Goal: Entertainment & Leisure: Consume media (video, audio)

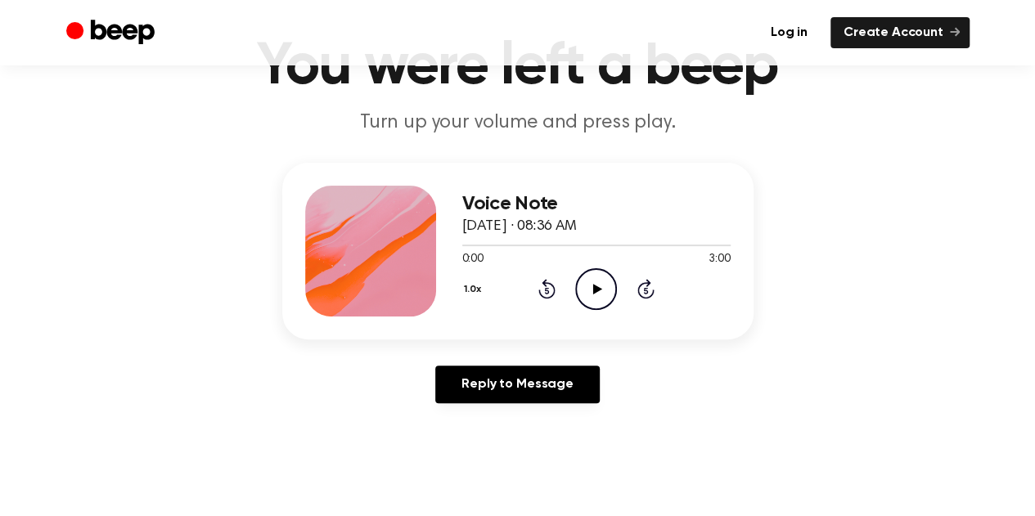
scroll to position [1, 0]
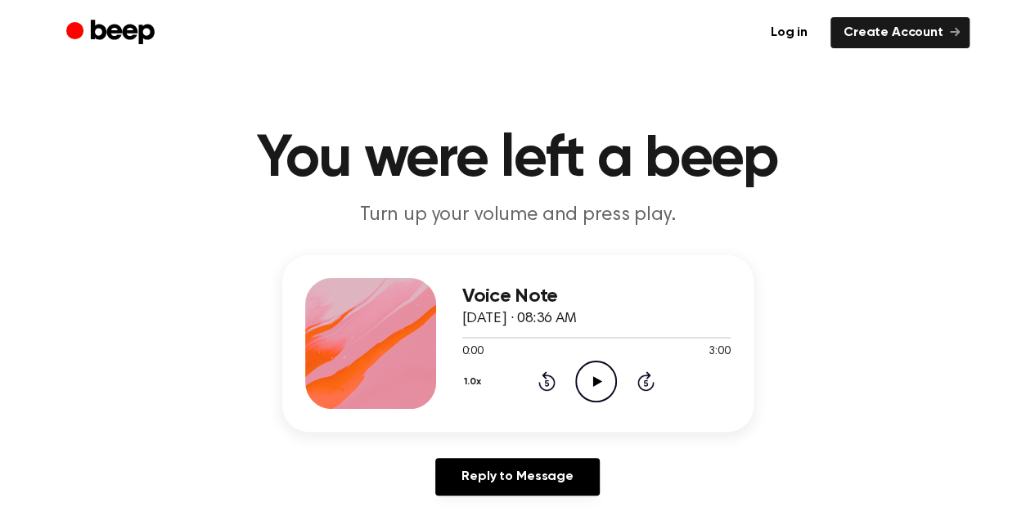
click at [581, 387] on icon "Play Audio" at bounding box center [596, 382] width 42 height 42
click at [547, 377] on icon at bounding box center [546, 381] width 17 height 20
click at [542, 383] on icon "Rewind 5 seconds" at bounding box center [547, 381] width 18 height 21
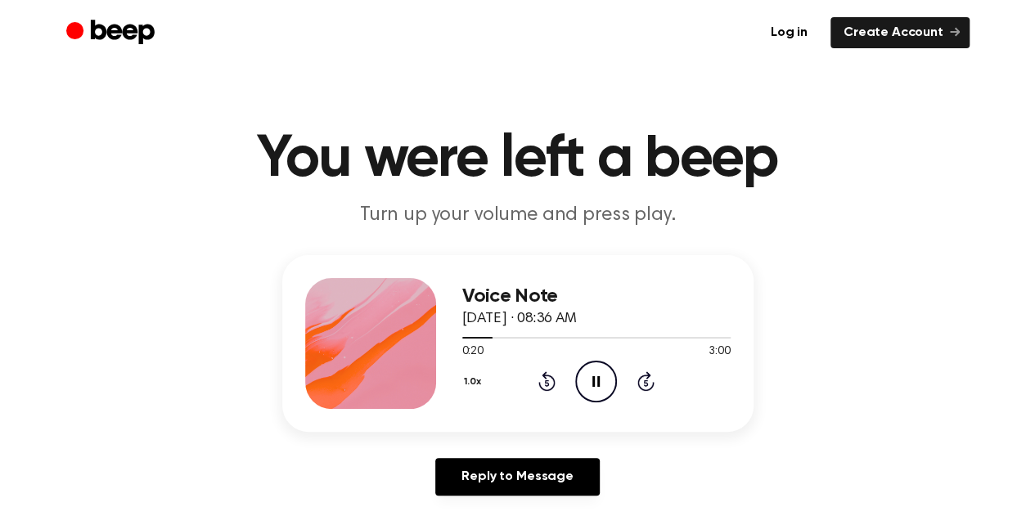
click at [595, 385] on icon "Pause Audio" at bounding box center [596, 382] width 42 height 42
click at [595, 384] on icon at bounding box center [597, 381] width 9 height 11
click at [595, 384] on icon "Pause Audio" at bounding box center [596, 382] width 42 height 42
click at [595, 384] on icon at bounding box center [597, 381] width 9 height 11
click at [595, 384] on icon "Pause Audio" at bounding box center [596, 382] width 42 height 42
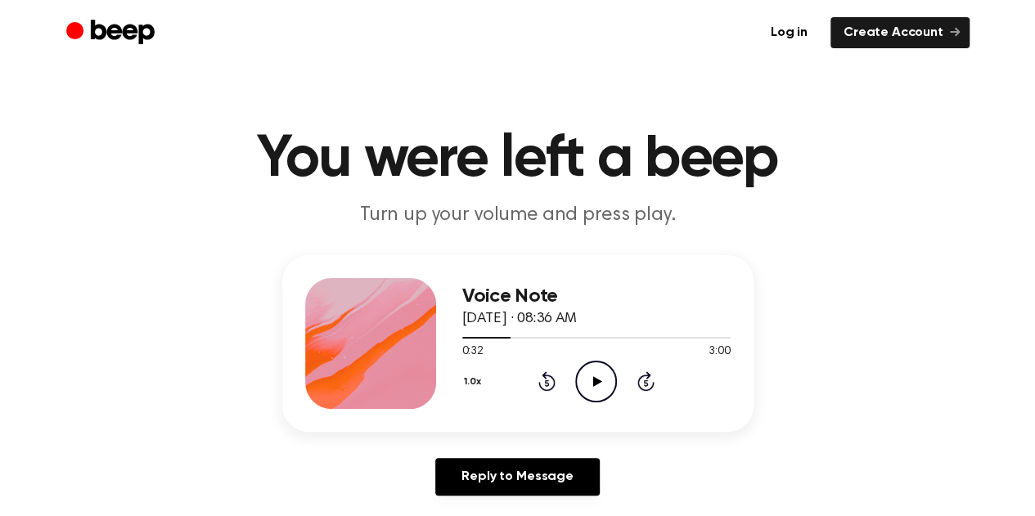
click at [595, 384] on icon at bounding box center [597, 381] width 9 height 11
click at [595, 384] on icon "Pause Audio" at bounding box center [596, 382] width 42 height 42
click at [595, 384] on icon at bounding box center [597, 381] width 9 height 11
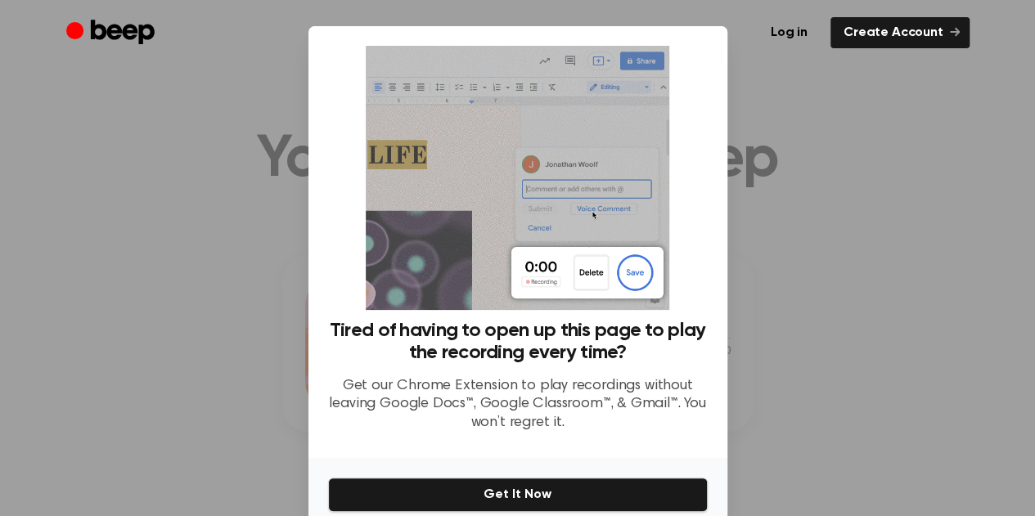
click at [831, 229] on div at bounding box center [517, 258] width 1035 height 516
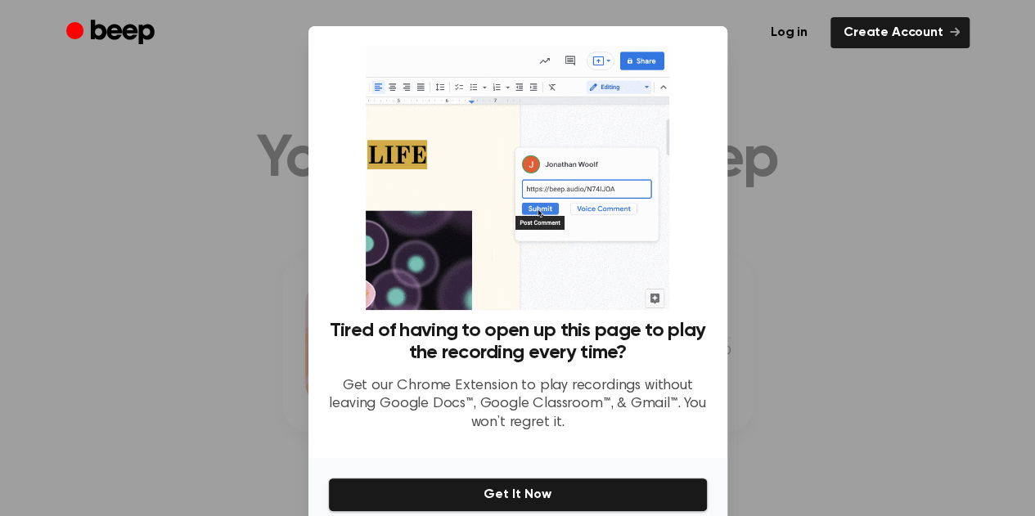
scroll to position [74, 0]
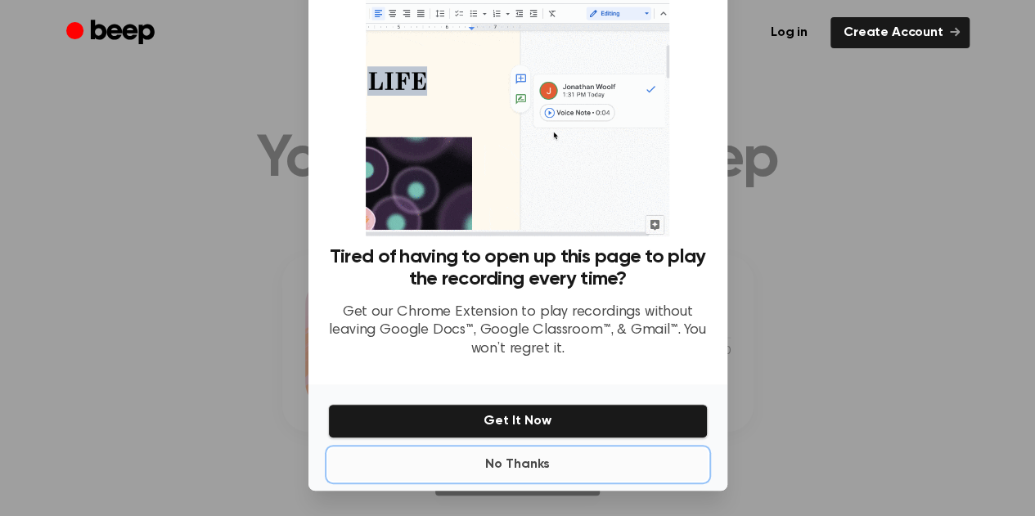
click at [511, 459] on button "No Thanks" at bounding box center [518, 464] width 380 height 33
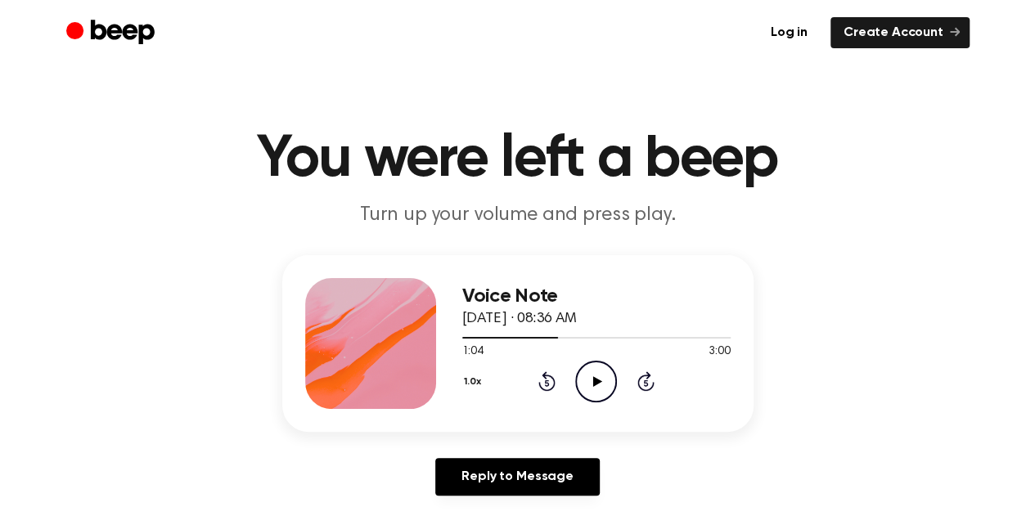
click at [595, 392] on icon "Play Audio" at bounding box center [596, 382] width 42 height 42
click at [592, 394] on icon "Pause Audio" at bounding box center [596, 382] width 42 height 42
click at [541, 376] on icon "Rewind 5 seconds" at bounding box center [547, 381] width 18 height 21
click at [578, 376] on icon "Play Audio" at bounding box center [596, 382] width 42 height 42
click at [591, 377] on icon "Pause Audio" at bounding box center [596, 382] width 42 height 42
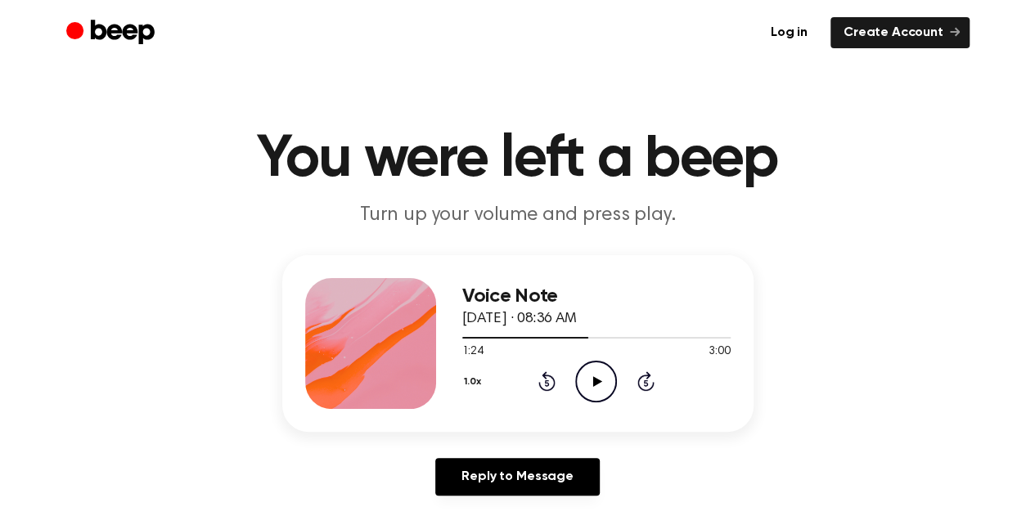
click at [591, 377] on icon "Play Audio" at bounding box center [596, 382] width 42 height 42
click at [591, 377] on icon "Pause Audio" at bounding box center [596, 382] width 42 height 42
click at [542, 377] on icon "Rewind 5 seconds" at bounding box center [547, 381] width 18 height 21
click at [641, 385] on icon "Skip 5 seconds" at bounding box center [646, 381] width 18 height 21
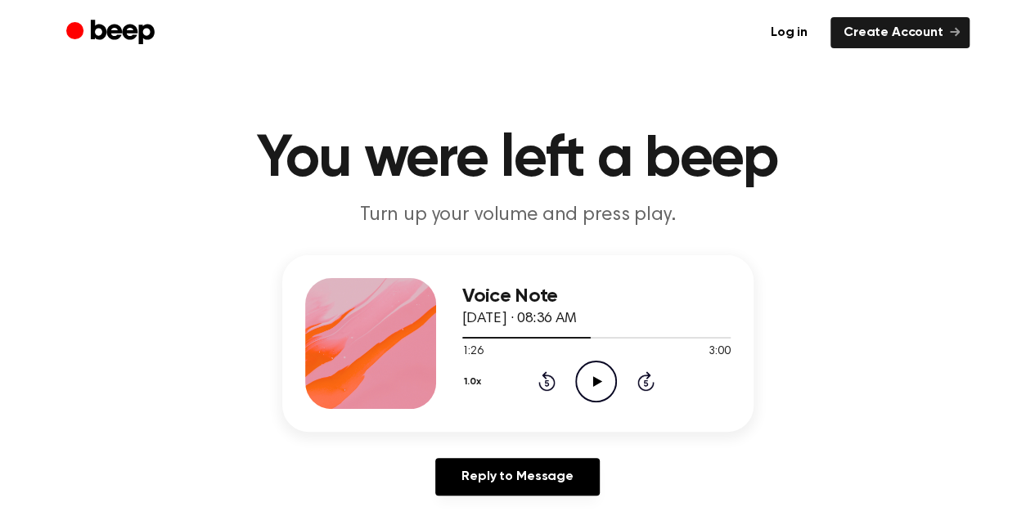
click at [598, 375] on icon "Play Audio" at bounding box center [596, 382] width 42 height 42
click at [598, 375] on icon "Pause Audio" at bounding box center [596, 382] width 42 height 42
click at [546, 378] on icon at bounding box center [546, 381] width 17 height 20
click at [595, 376] on icon "Play Audio" at bounding box center [596, 382] width 42 height 42
click at [595, 376] on icon "Pause Audio" at bounding box center [596, 382] width 42 height 42
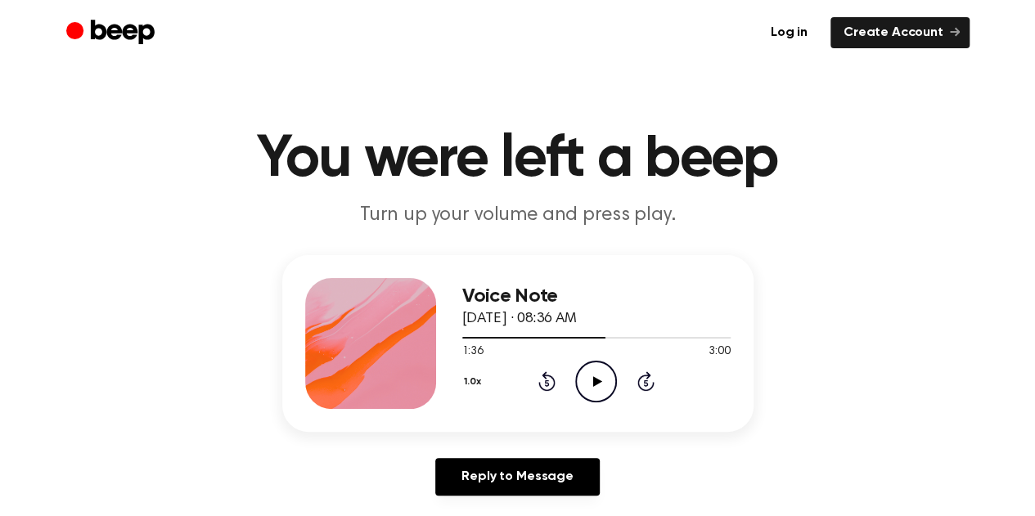
click at [595, 376] on icon "Play Audio" at bounding box center [596, 382] width 42 height 42
click at [545, 376] on icon at bounding box center [546, 381] width 17 height 20
click at [545, 380] on icon at bounding box center [547, 383] width 4 height 7
click at [599, 378] on icon at bounding box center [595, 381] width 7 height 11
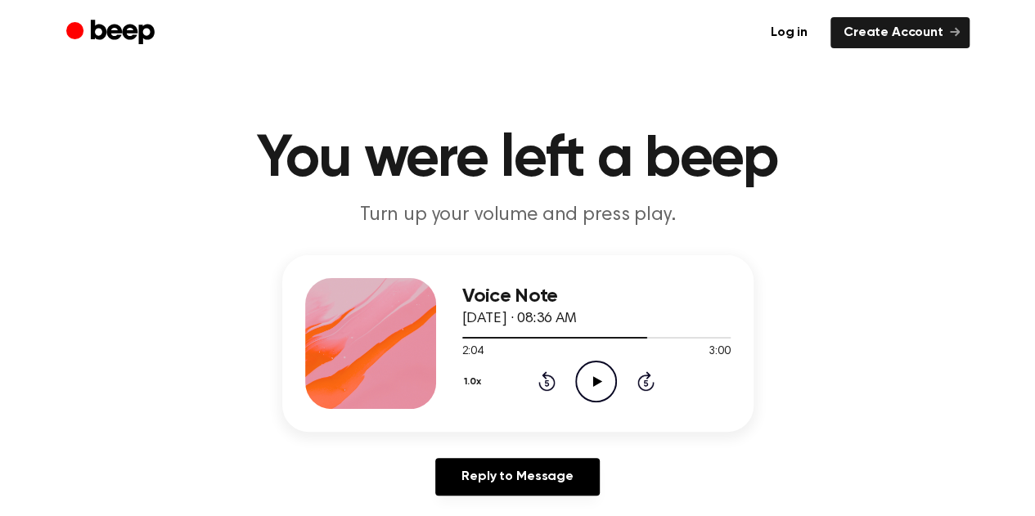
click at [599, 378] on icon "Play Audio" at bounding box center [596, 382] width 42 height 42
click at [599, 378] on icon at bounding box center [595, 381] width 7 height 11
click at [599, 378] on icon "Play Audio" at bounding box center [596, 382] width 42 height 42
click at [599, 378] on icon at bounding box center [595, 381] width 7 height 11
click at [599, 378] on icon "Play Audio" at bounding box center [596, 382] width 42 height 42
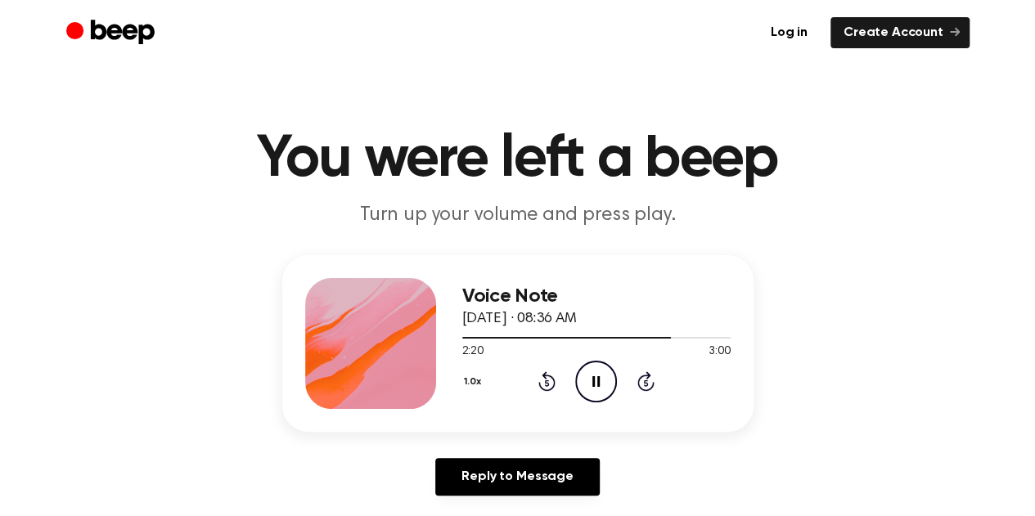
click at [599, 378] on icon at bounding box center [595, 381] width 7 height 11
click at [599, 378] on icon "Play Audio" at bounding box center [596, 382] width 42 height 42
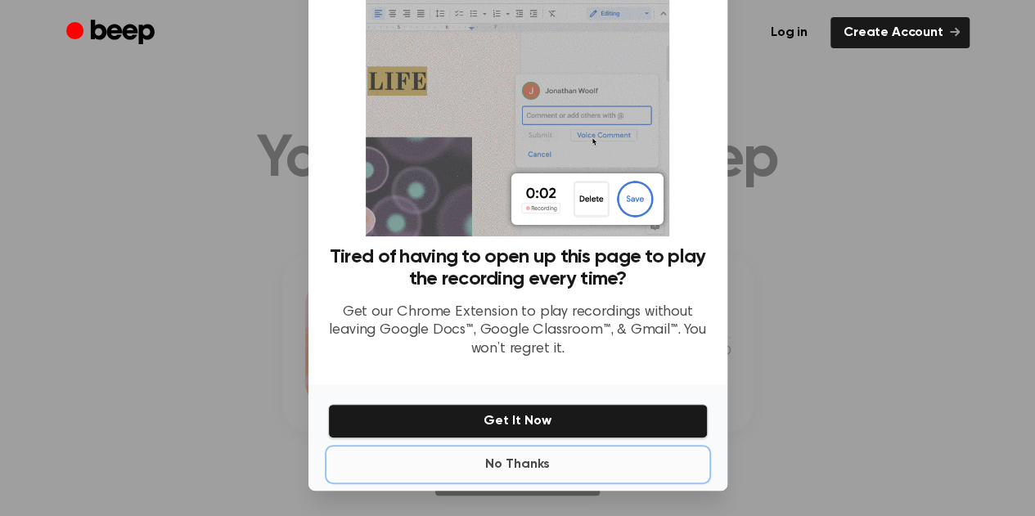
click at [525, 456] on button "No Thanks" at bounding box center [518, 464] width 380 height 33
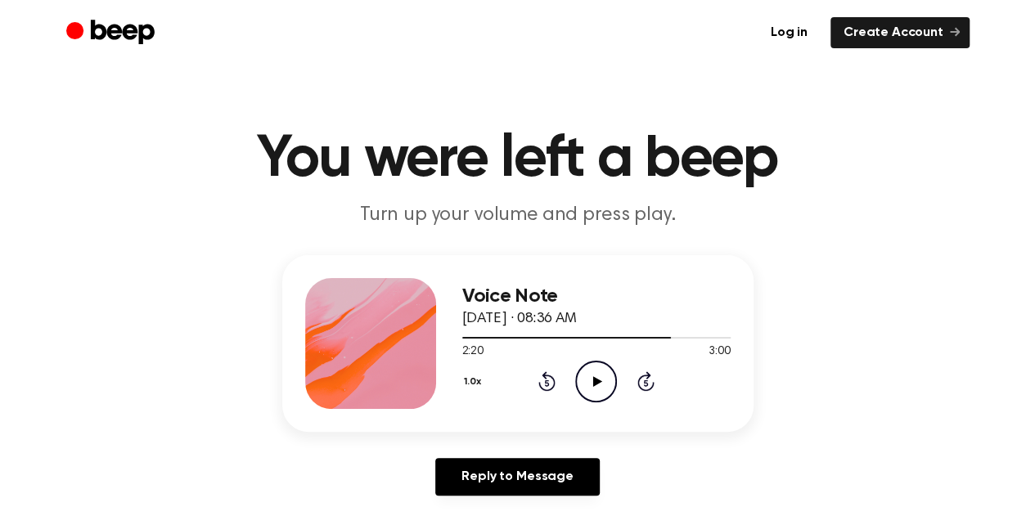
click at [584, 376] on icon "Play Audio" at bounding box center [596, 382] width 42 height 42
click at [584, 376] on icon "Pause Audio" at bounding box center [596, 382] width 42 height 42
click at [584, 376] on icon "Play Audio" at bounding box center [596, 382] width 42 height 42
click at [584, 376] on icon "Pause Audio" at bounding box center [596, 382] width 42 height 42
click at [583, 378] on icon "Play Audio" at bounding box center [596, 382] width 42 height 42
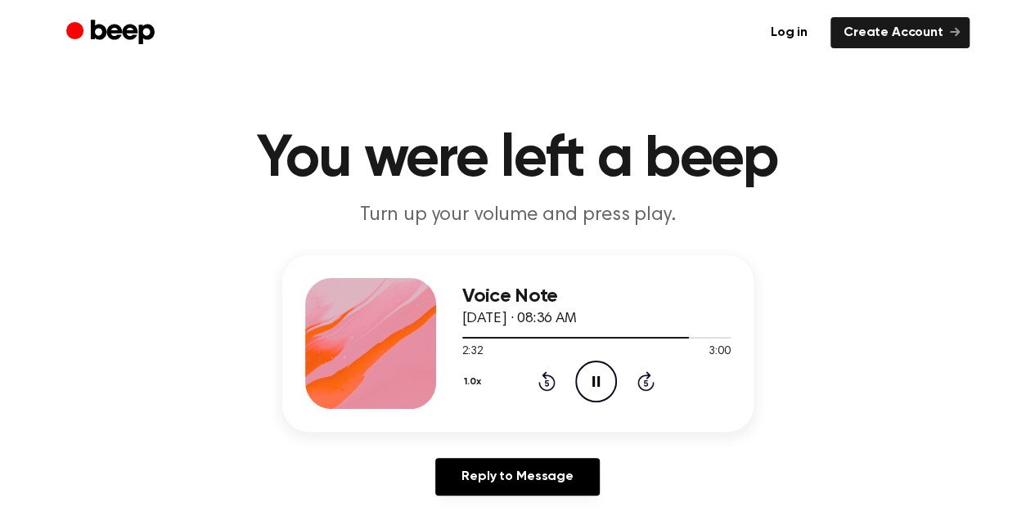
click at [583, 377] on icon "Pause Audio" at bounding box center [596, 382] width 42 height 42
click at [583, 377] on icon "Play Audio" at bounding box center [596, 382] width 42 height 42
click at [583, 377] on icon "Pause Audio" at bounding box center [596, 382] width 42 height 42
click at [583, 377] on icon "Play Audio" at bounding box center [596, 382] width 42 height 42
click at [583, 377] on icon "Pause Audio" at bounding box center [596, 382] width 42 height 42
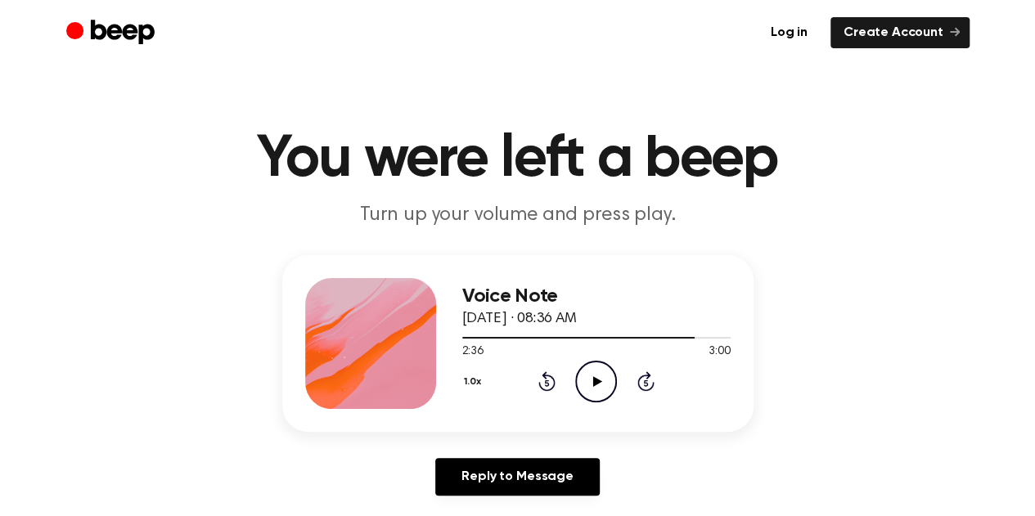
click at [583, 377] on icon "Play Audio" at bounding box center [596, 382] width 42 height 42
click at [583, 377] on icon "Pause Audio" at bounding box center [596, 382] width 42 height 42
click at [583, 377] on icon "Play Audio" at bounding box center [596, 382] width 42 height 42
click at [584, 389] on icon "Pause Audio" at bounding box center [596, 382] width 42 height 42
click at [587, 392] on icon "Play Audio" at bounding box center [596, 382] width 42 height 42
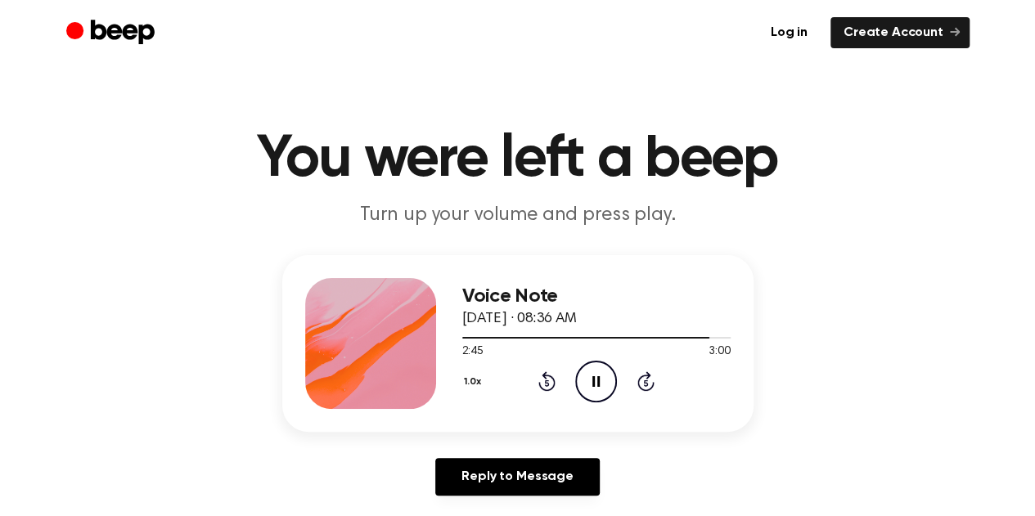
click at [587, 392] on icon "Pause Audio" at bounding box center [596, 382] width 42 height 42
click at [587, 392] on icon "Play Audio" at bounding box center [596, 382] width 42 height 42
click at [584, 395] on icon "Pause Audio" at bounding box center [596, 382] width 42 height 42
click at [586, 395] on icon "Play Audio" at bounding box center [596, 382] width 42 height 42
click at [586, 395] on icon "Pause Audio" at bounding box center [596, 382] width 42 height 42
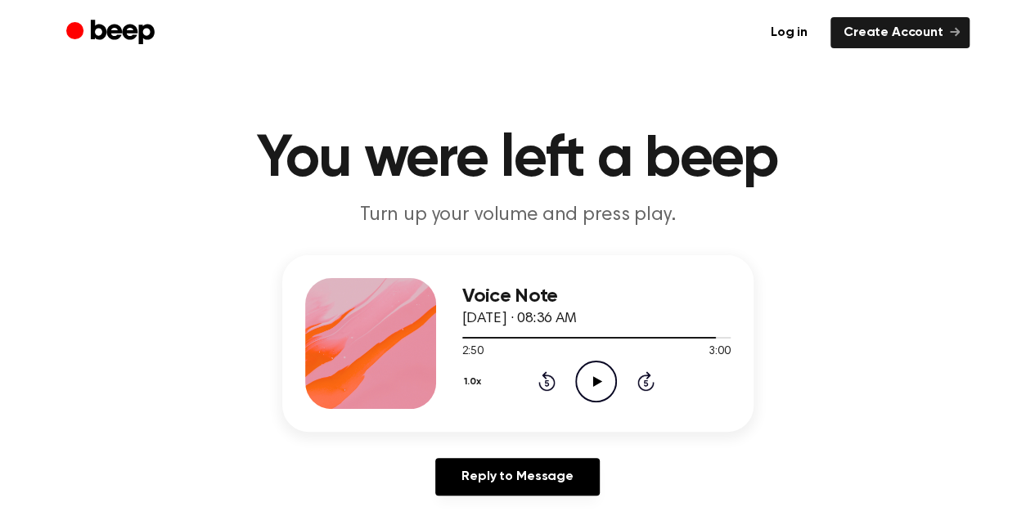
click at [586, 395] on icon "Play Audio" at bounding box center [596, 382] width 42 height 42
click at [586, 395] on icon "Pause Audio" at bounding box center [596, 382] width 42 height 42
click at [586, 395] on icon "Play Audio" at bounding box center [596, 382] width 42 height 42
click at [586, 395] on icon "Pause Audio" at bounding box center [596, 382] width 42 height 42
click at [586, 396] on icon "Play Audio" at bounding box center [596, 382] width 42 height 42
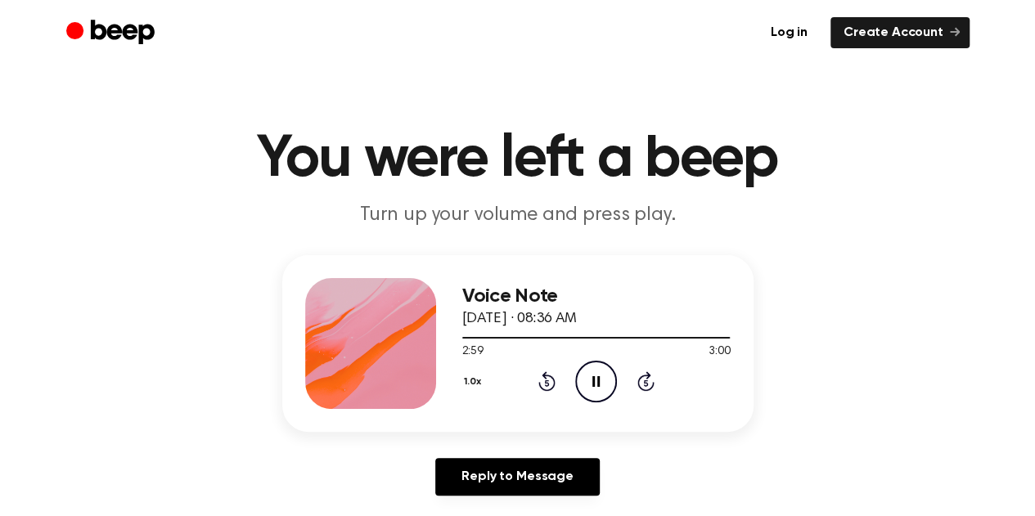
click at [594, 385] on icon at bounding box center [595, 381] width 7 height 11
click at [594, 385] on icon "Play Audio" at bounding box center [596, 382] width 42 height 42
click at [595, 387] on icon "Play Audio" at bounding box center [596, 382] width 42 height 42
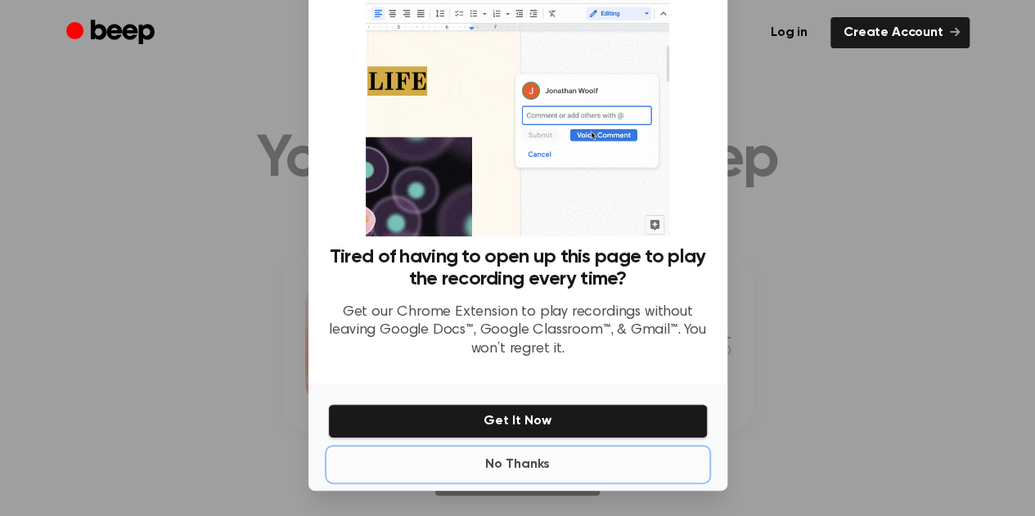
click at [528, 461] on button "No Thanks" at bounding box center [518, 464] width 380 height 33
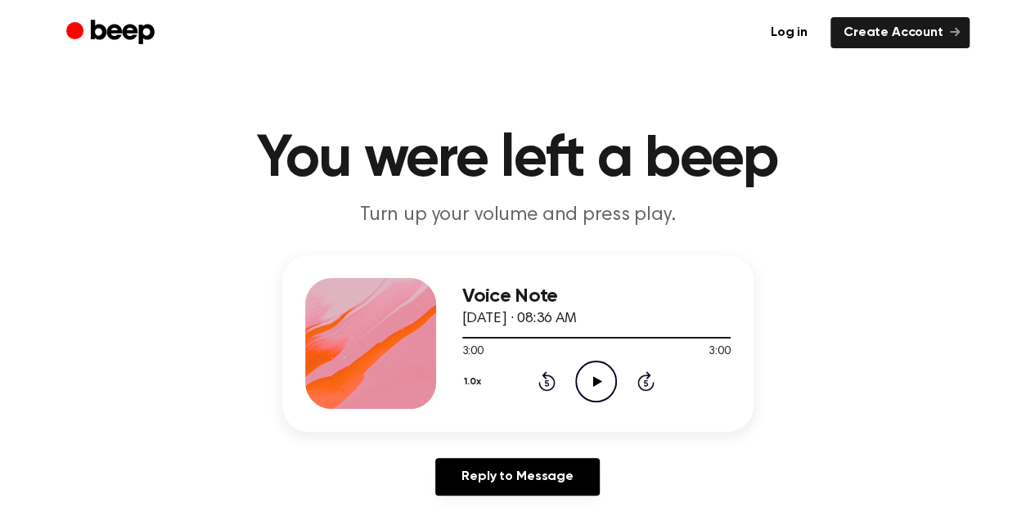
click at [581, 377] on icon "Play Audio" at bounding box center [596, 382] width 42 height 42
click at [712, 337] on div at bounding box center [596, 338] width 268 height 2
click at [719, 337] on div at bounding box center [596, 338] width 268 height 2
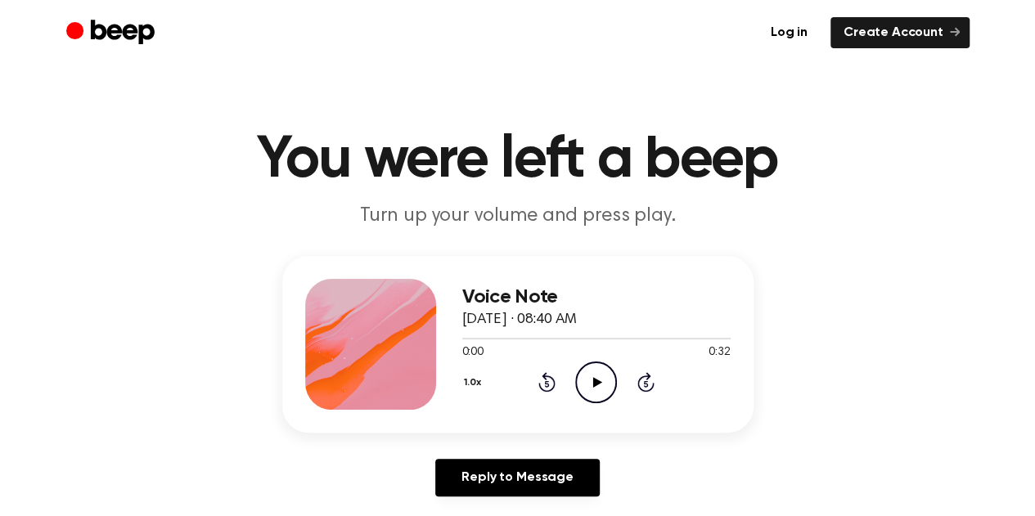
click at [585, 380] on icon "Play Audio" at bounding box center [596, 383] width 42 height 42
click at [597, 376] on icon "Pause Audio" at bounding box center [596, 383] width 42 height 42
click at [597, 376] on icon "Play Audio" at bounding box center [596, 383] width 42 height 42
click at [597, 376] on icon "Pause Audio" at bounding box center [596, 383] width 42 height 42
click at [597, 376] on icon "Play Audio" at bounding box center [596, 383] width 42 height 42
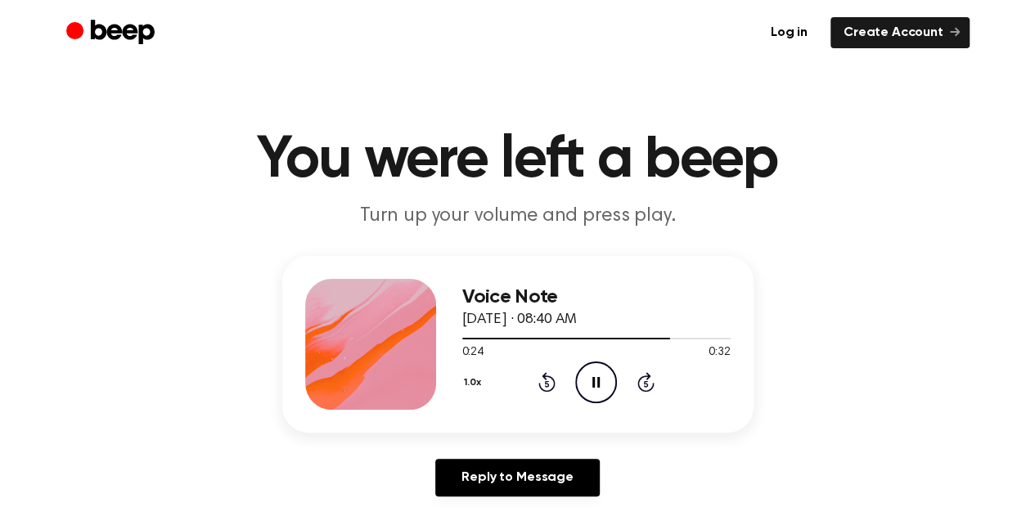
click at [604, 379] on icon "Pause Audio" at bounding box center [596, 383] width 42 height 42
click at [609, 382] on icon "Play Audio" at bounding box center [596, 383] width 42 height 42
